Goal: Task Accomplishment & Management: Manage account settings

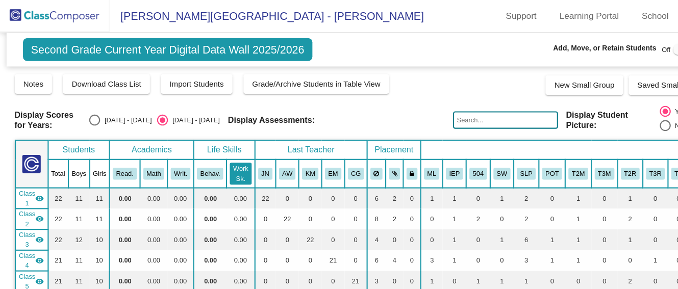
scroll to position [61, 0]
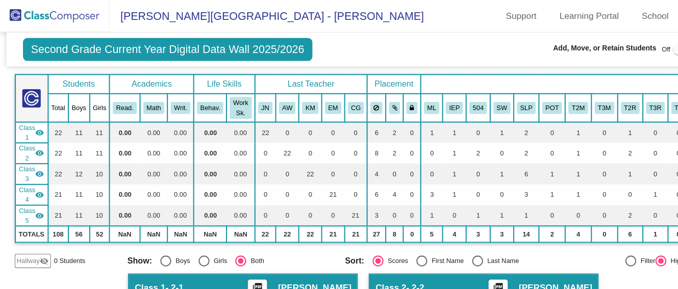
click at [54, 12] on img at bounding box center [51, 15] width 102 height 30
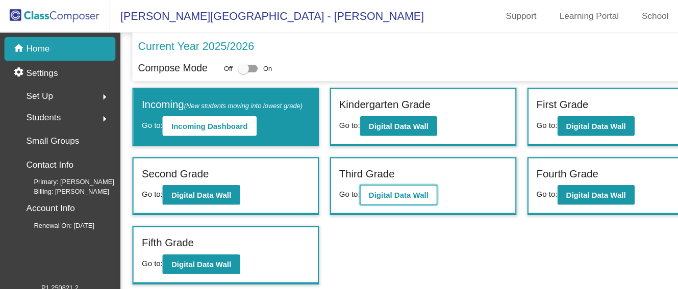
click at [400, 186] on b "Digital Data Wall" at bounding box center [372, 182] width 56 height 8
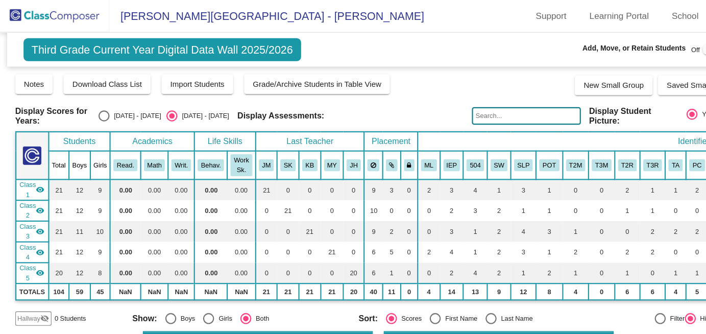
click at [461, 75] on div "Notes Download Class List Import Students Grade/Archive Students in Table View …" at bounding box center [353, 78] width 678 height 20
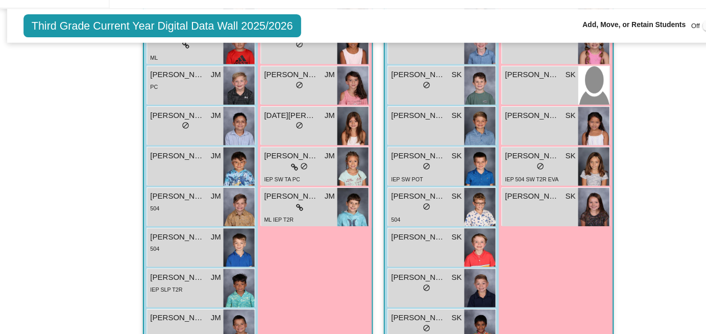
scroll to position [459, 0]
click at [433, 187] on img at bounding box center [447, 178] width 29 height 36
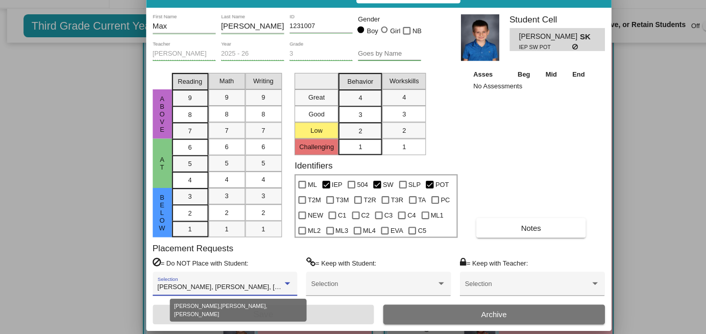
click at [264, 286] on div at bounding box center [267, 286] width 9 height 7
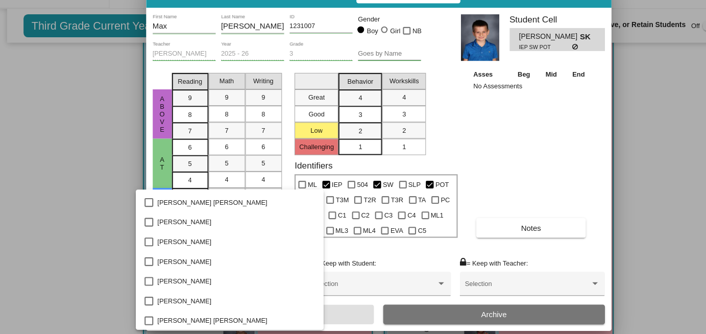
scroll to position [0, 0]
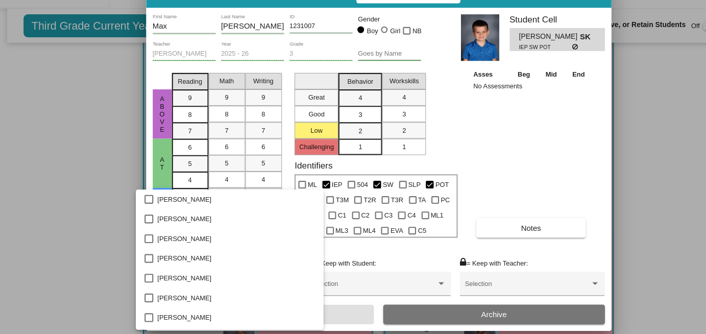
click at [470, 217] on div at bounding box center [353, 167] width 706 height 334
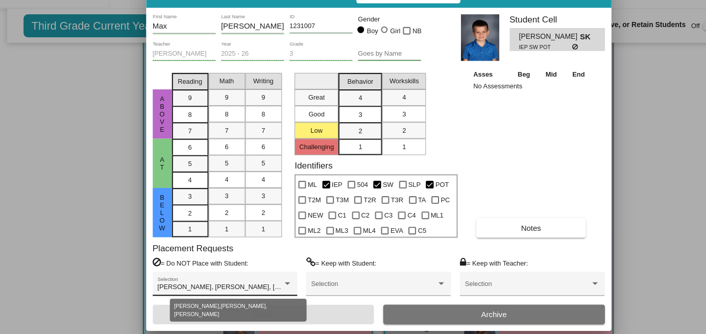
click at [269, 285] on div at bounding box center [267, 286] width 5 height 3
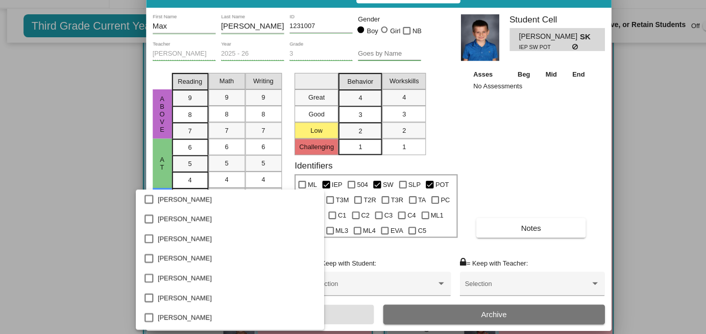
scroll to position [1296, 0]
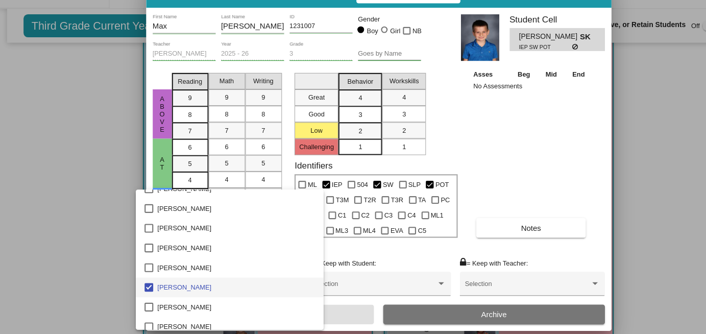
click at [348, 255] on div at bounding box center [353, 167] width 706 height 334
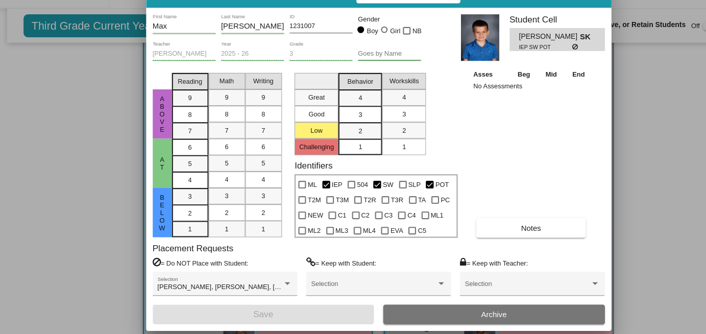
click at [551, 105] on td "No Assessments" at bounding box center [496, 103] width 114 height 10
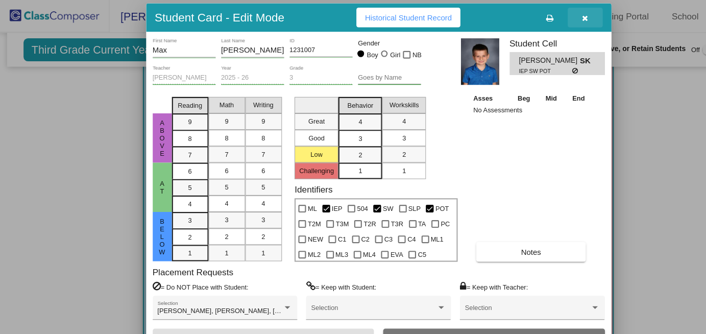
click at [550, 17] on button "button" at bounding box center [545, 16] width 33 height 18
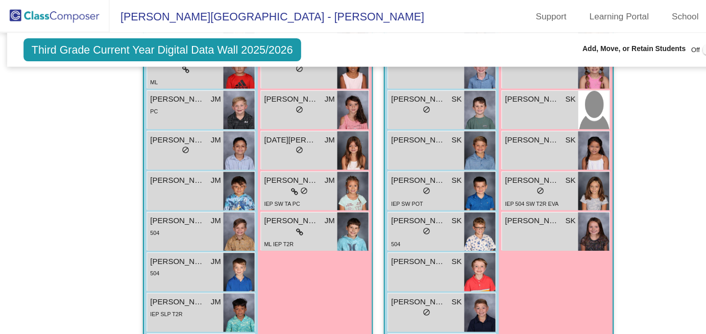
click at [0, 0] on div "Girls: 9 [PERSON_NAME] JM lock do_not_disturb_alt [PERSON_NAME] lock do_not_dis…" at bounding box center [0, 0] width 0 height 0
click at [0, 0] on div "Girls: 9 [PERSON_NAME] SK lock do_not_disturb_alt [PERSON_NAME] SK lock do_not_…" at bounding box center [0, 0] width 0 height 0
click at [422, 180] on div "lock do_not_disturb_alt" at bounding box center [398, 179] width 66 height 11
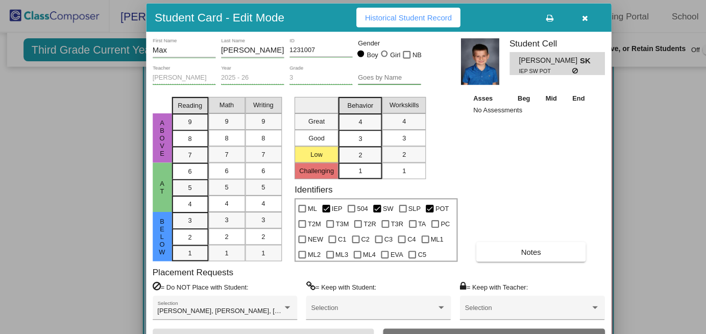
click at [430, 150] on div "ABove At Below Reading 9 8 7 6 5 4 3 2 1 Math 9 8 7 6 5 4 3 2 1 Writing 9 8 7 6…" at bounding box center [353, 165] width 422 height 158
click at [548, 19] on button "button" at bounding box center [545, 16] width 33 height 18
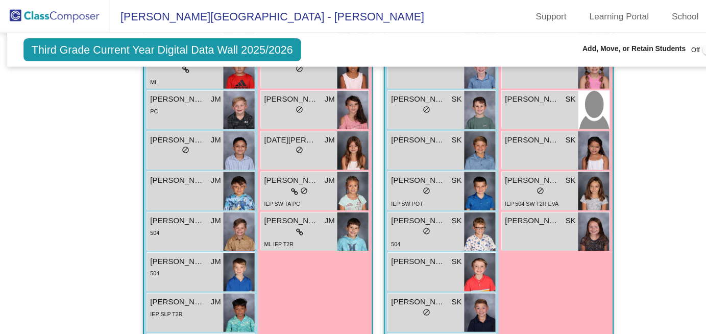
click at [0, 0] on div "Girls: 9 [PERSON_NAME] SK lock do_not_disturb_alt [PERSON_NAME] SK lock do_not_…" at bounding box center [0, 0] width 0 height 0
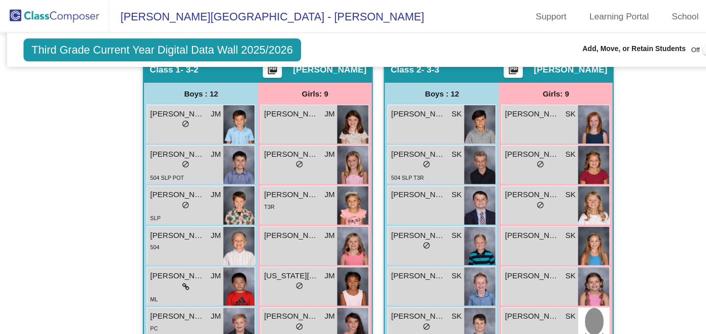
scroll to position [255, 0]
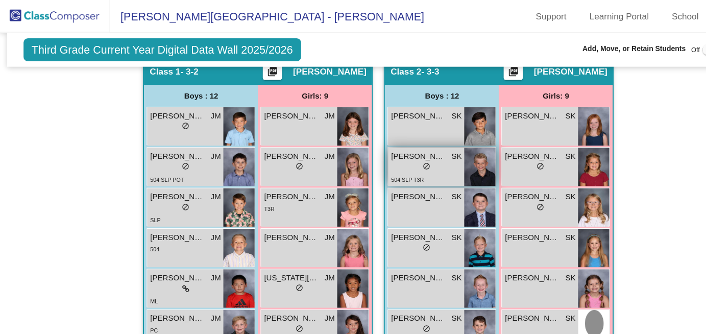
click at [448, 157] on img at bounding box center [447, 156] width 29 height 36
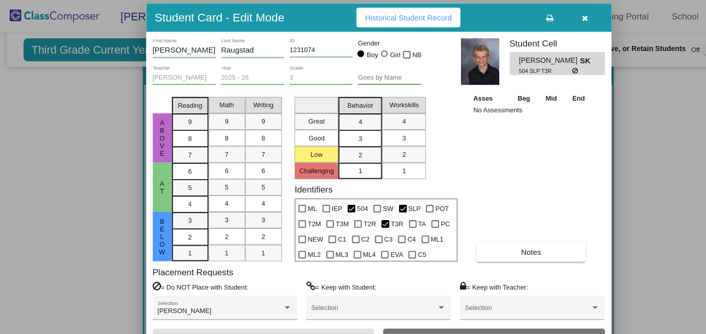
click at [476, 191] on div "Asses Beg Mid End No Assessments Notes" at bounding box center [496, 165] width 114 height 158
click at [547, 17] on icon "button" at bounding box center [546, 16] width 6 height 7
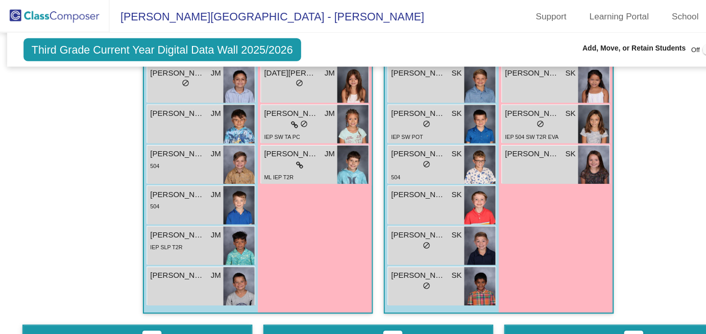
scroll to position [521, 0]
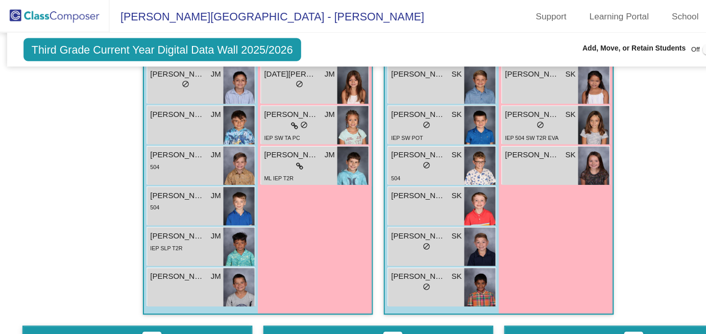
click at [622, 148] on div "Hallway - Hallway Class picture_as_pdf Add Student First Name Last Name Student…" at bounding box center [353, 303] width 678 height 1031
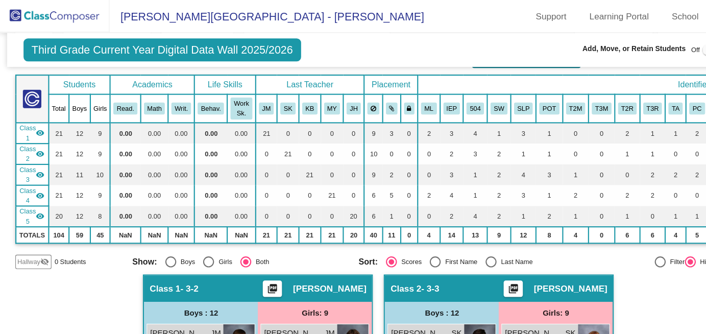
scroll to position [51, 0]
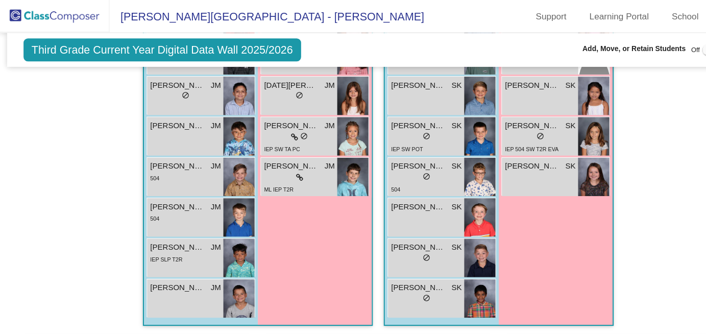
scroll to position [531, 0]
